Goal: Task Accomplishment & Management: Manage account settings

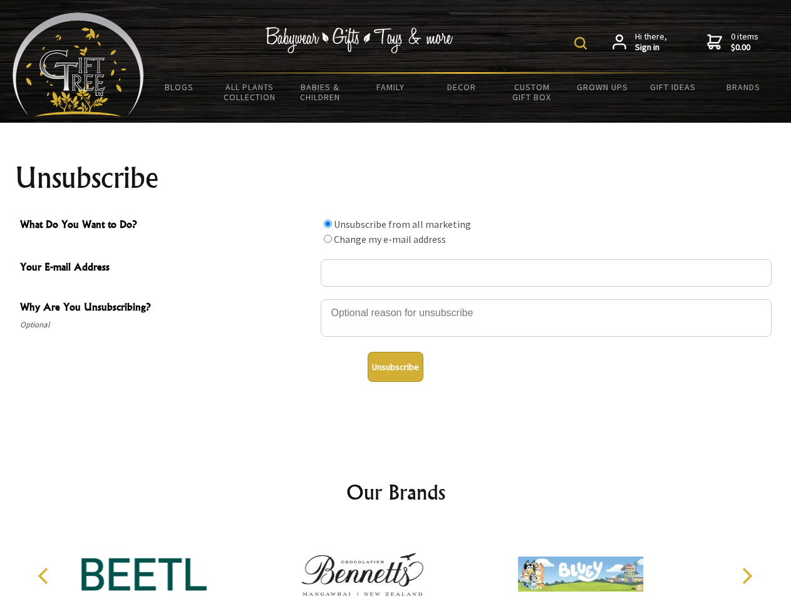
click at [582, 43] on img at bounding box center [580, 43] width 13 height 13
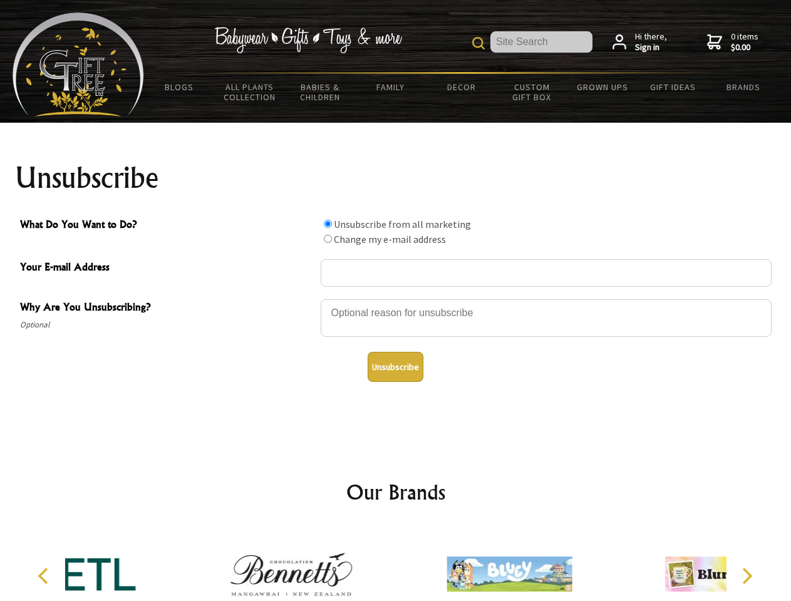
click at [396, 299] on div at bounding box center [546, 320] width 451 height 44
click at [328, 224] on input "What Do You Want to Do?" at bounding box center [328, 224] width 8 height 8
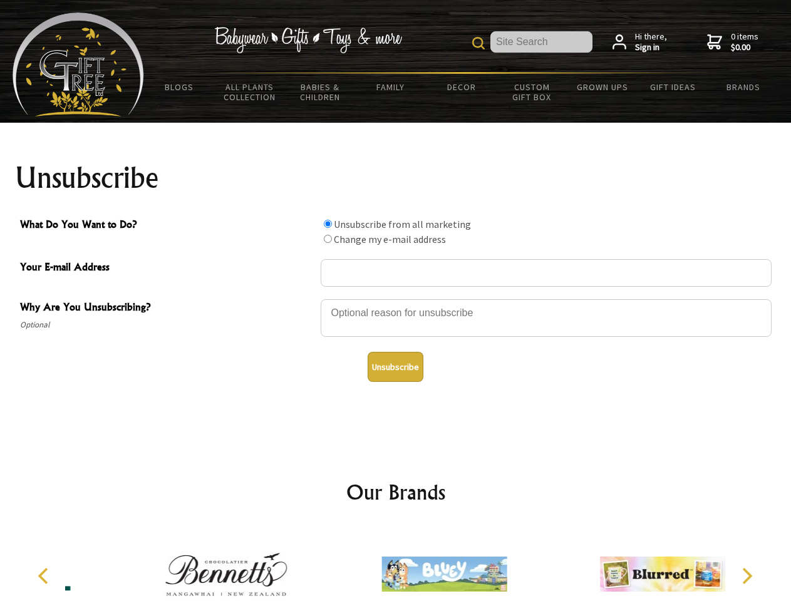
click at [328, 239] on input "What Do You Want to Do?" at bounding box center [328, 239] width 8 height 8
radio input "true"
click at [395, 367] on button "Unsubscribe" at bounding box center [396, 367] width 56 height 30
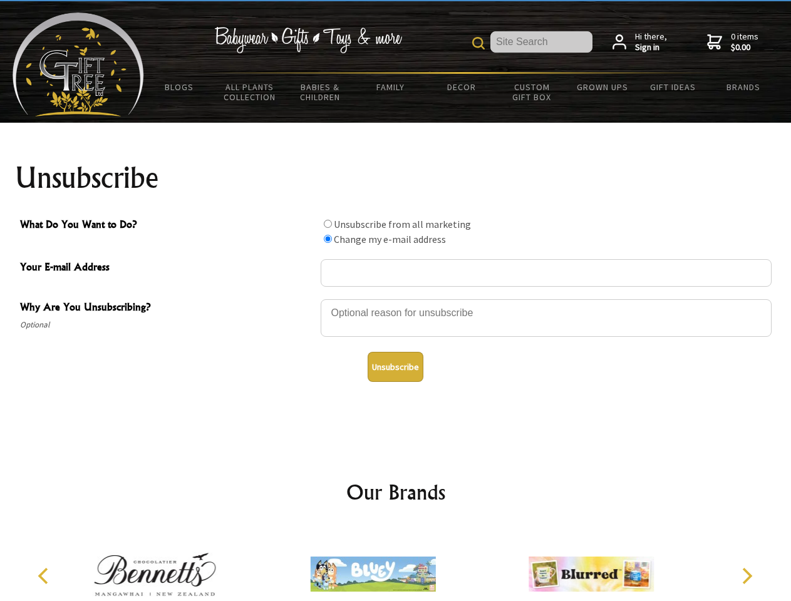
click at [396, 564] on img at bounding box center [373, 574] width 125 height 94
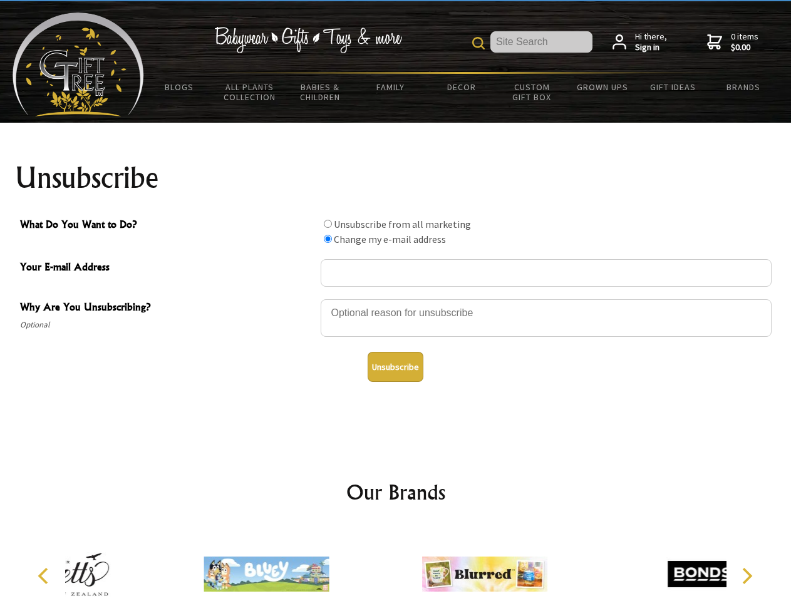
click at [45, 576] on icon "Previous" at bounding box center [44, 576] width 16 height 16
click at [746, 576] on icon "Next" at bounding box center [746, 576] width 16 height 16
